Goal: Transaction & Acquisition: Purchase product/service

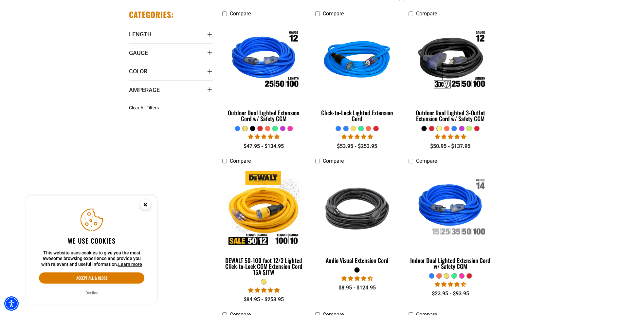
scroll to position [197, 0]
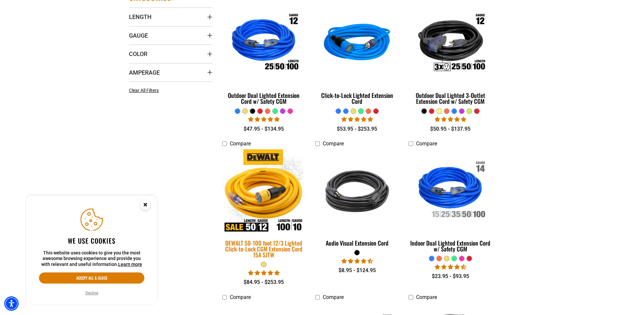
click at [272, 197] on img at bounding box center [264, 191] width 92 height 84
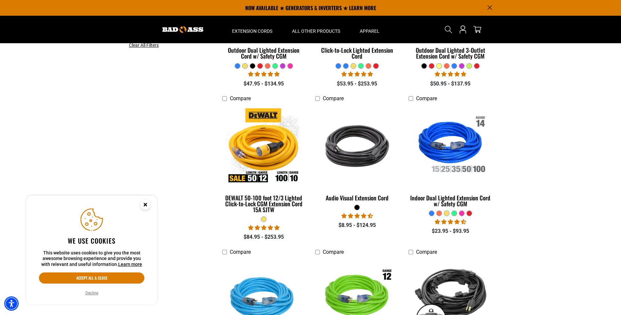
scroll to position [229, 0]
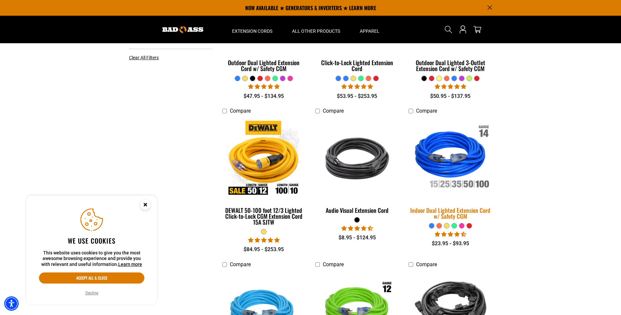
click at [462, 168] on img at bounding box center [451, 159] width 92 height 84
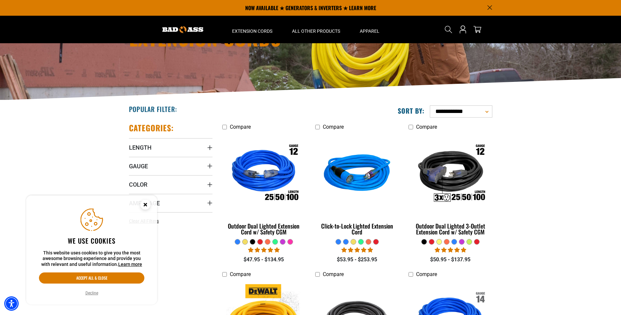
scroll to position [66, 0]
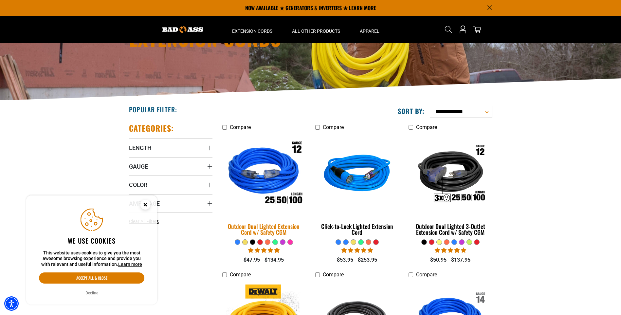
click at [270, 181] on img at bounding box center [264, 175] width 92 height 84
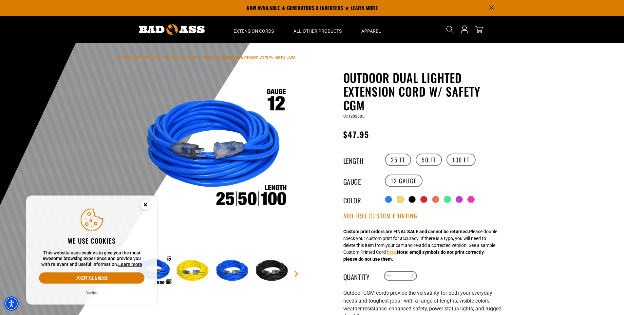
click at [148, 206] on circle "Close this option" at bounding box center [146, 205] width 10 height 10
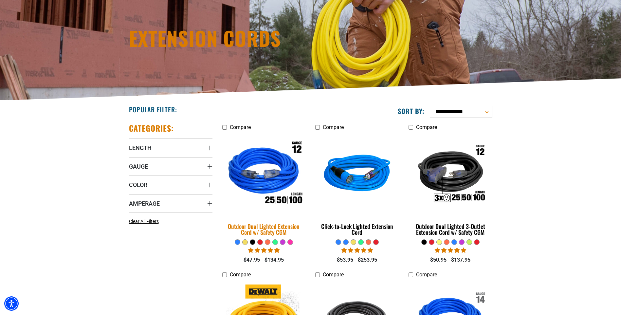
scroll to position [98, 0]
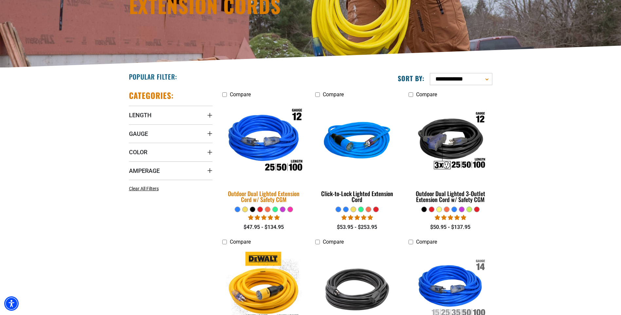
click at [270, 153] on img at bounding box center [264, 142] width 92 height 84
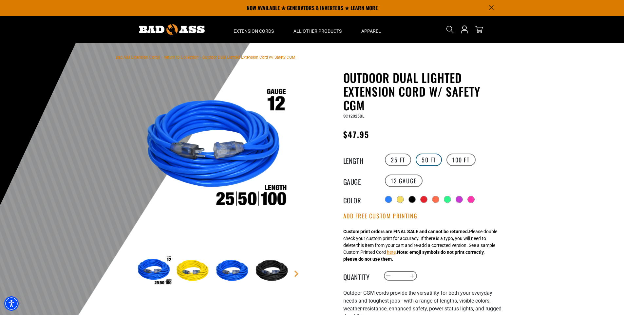
click at [434, 158] on label "50 FT" at bounding box center [429, 160] width 26 height 12
